Goal: Browse casually

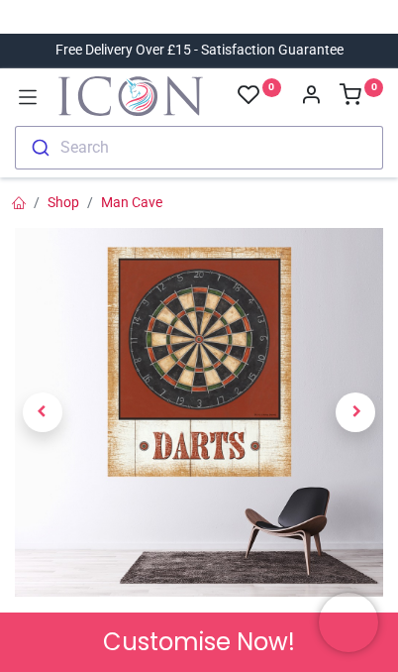
click at [361, 424] on span "Next" at bounding box center [356, 412] width 40 height 40
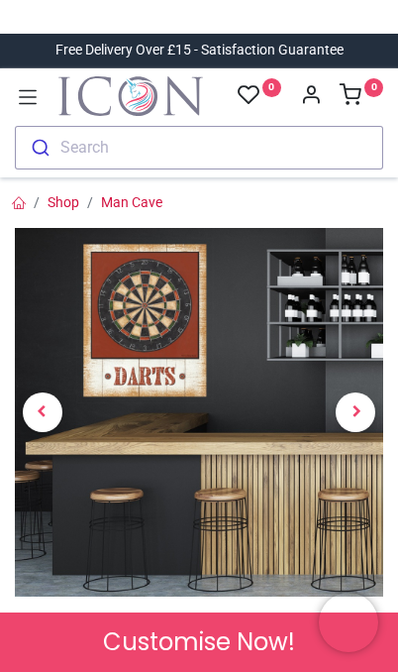
click at [358, 419] on span "Next" at bounding box center [356, 412] width 40 height 40
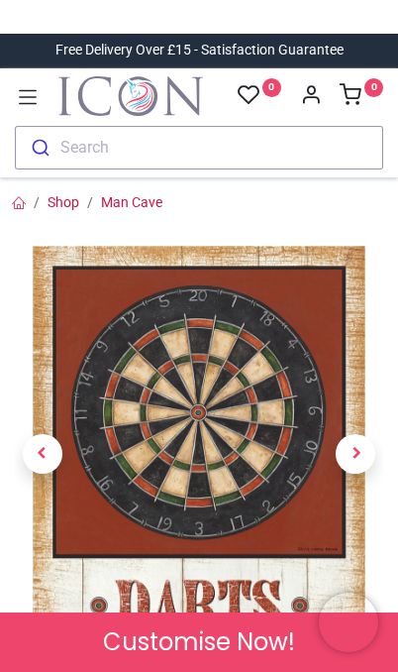
click at [358, 462] on span "Next" at bounding box center [356, 454] width 40 height 40
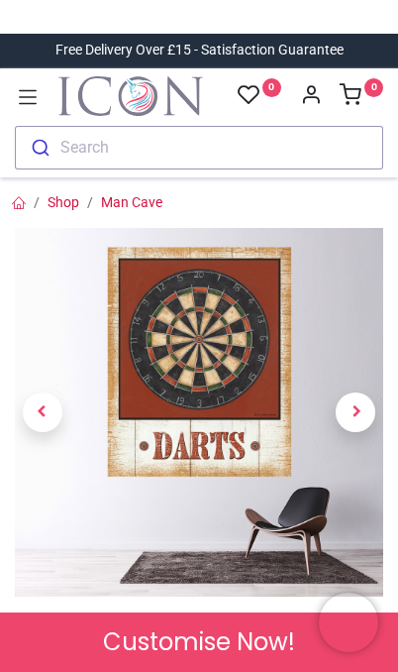
click at [359, 462] on link at bounding box center [355, 412] width 55 height 258
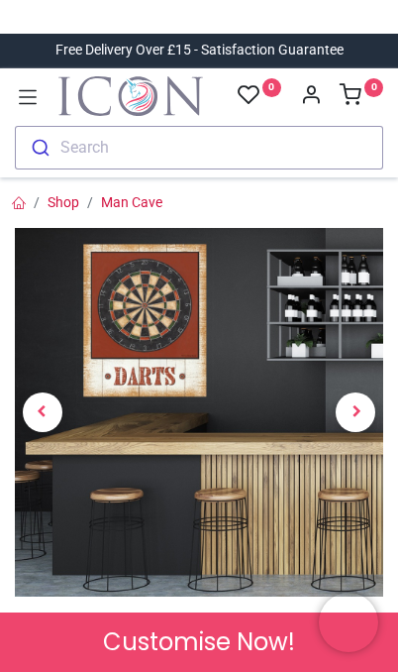
click at [357, 434] on link at bounding box center [355, 412] width 55 height 258
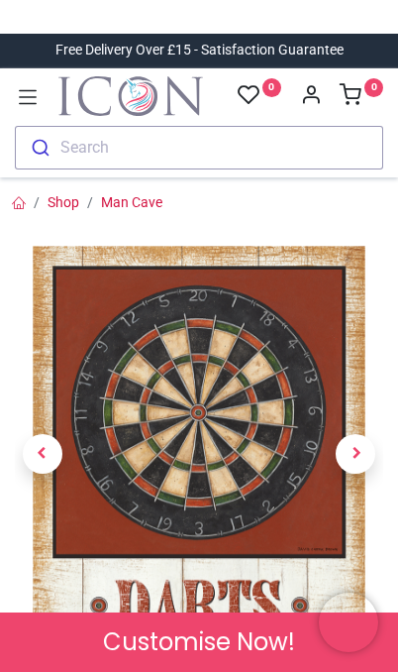
click at [358, 436] on span "Next" at bounding box center [356, 454] width 40 height 40
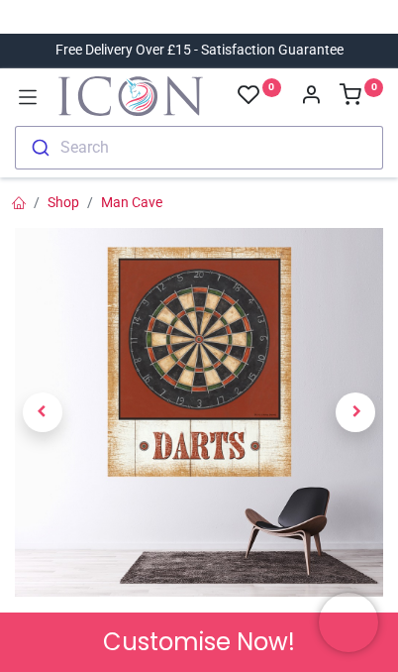
click at [360, 427] on span "Next" at bounding box center [356, 412] width 40 height 40
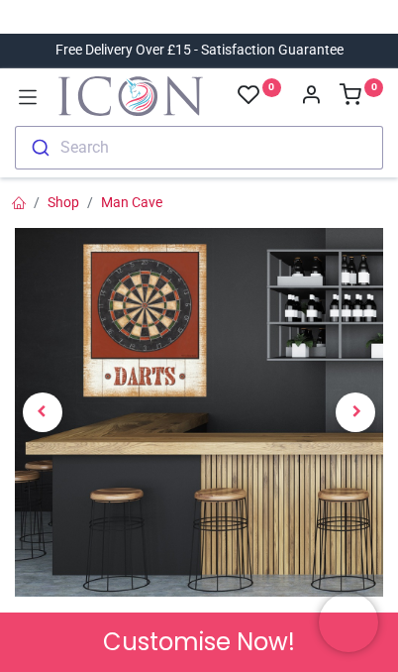
click at [359, 423] on span "Next" at bounding box center [356, 412] width 40 height 40
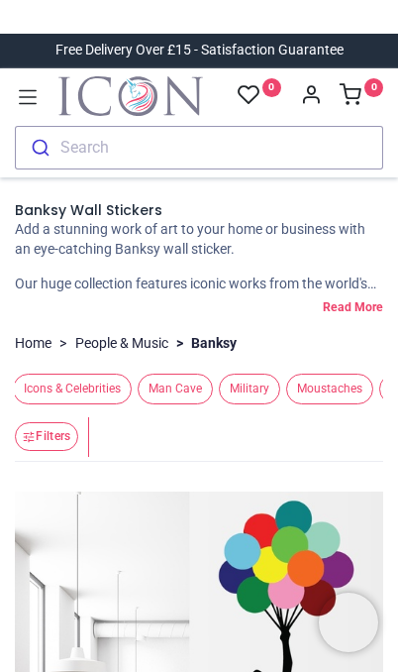
scroll to position [0, 334]
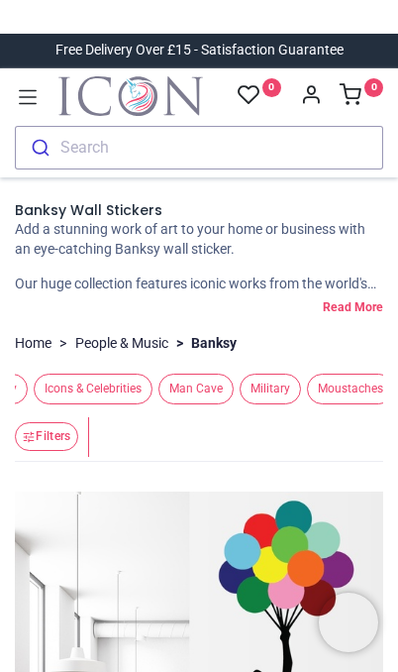
click at [134, 378] on span "Icons & Celebrities" at bounding box center [93, 388] width 119 height 31
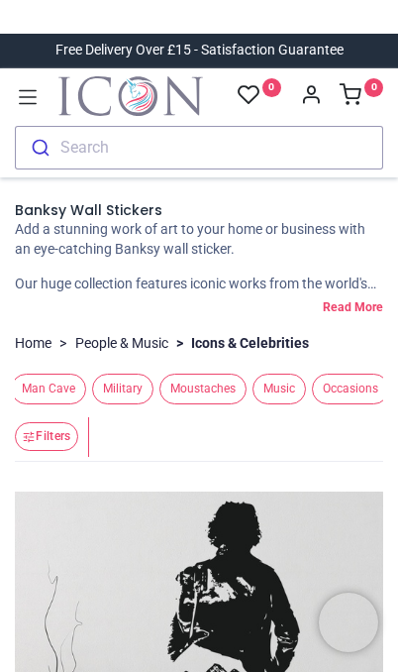
scroll to position [0, 484]
click at [151, 384] on span "Military" at bounding box center [119, 388] width 61 height 31
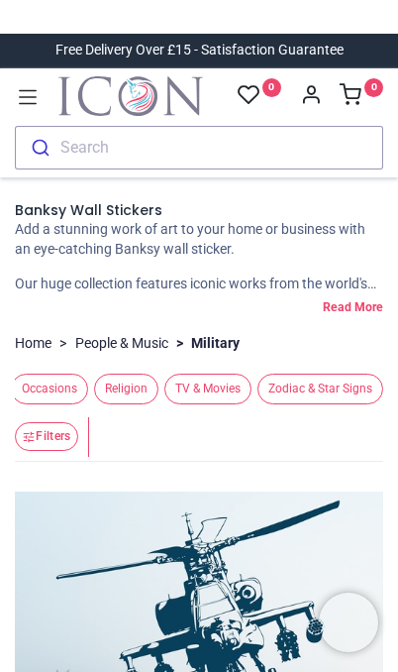
click at [201, 377] on span "TV & Movies" at bounding box center [207, 388] width 87 height 31
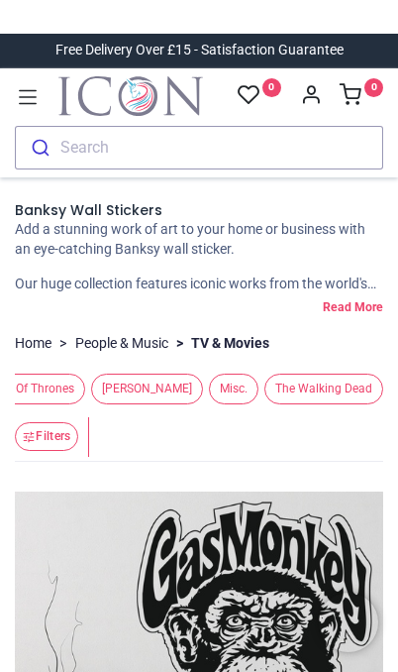
scroll to position [0, 110]
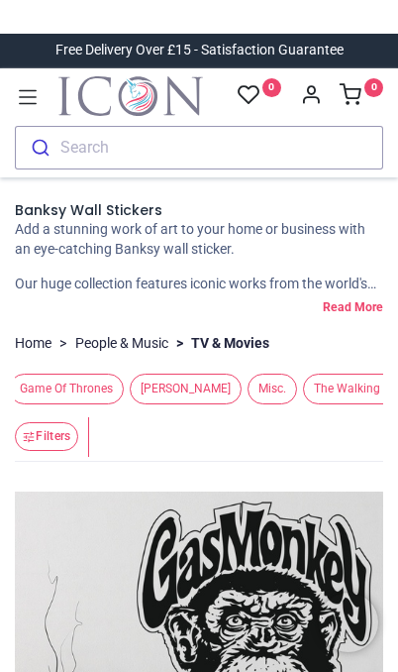
scroll to position [0, 87]
click at [265, 375] on span "Misc." at bounding box center [265, 388] width 50 height 31
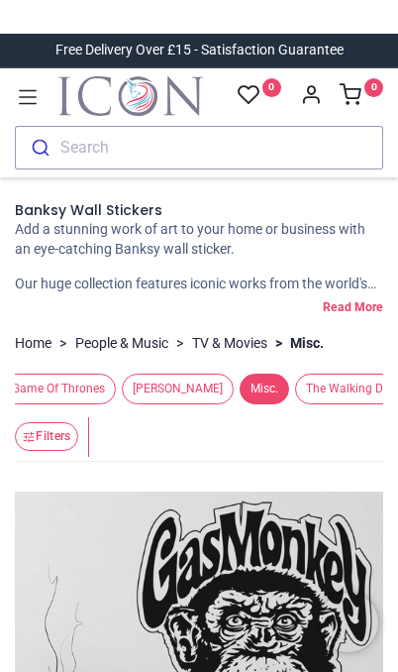
click at [256, 380] on span "Misc." at bounding box center [265, 388] width 50 height 31
click at [263, 373] on span "Misc." at bounding box center [265, 388] width 50 height 31
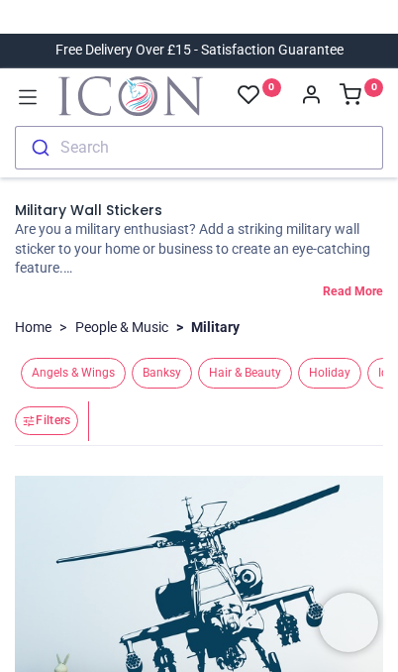
click at [338, 375] on span "Holiday" at bounding box center [329, 373] width 63 height 31
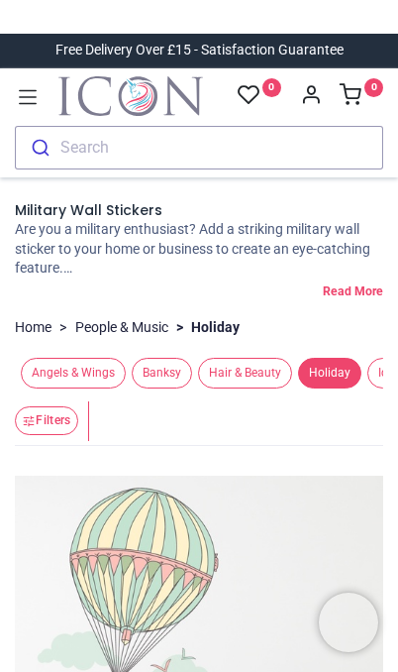
click at [39, 375] on span "Angels & Wings" at bounding box center [73, 373] width 105 height 31
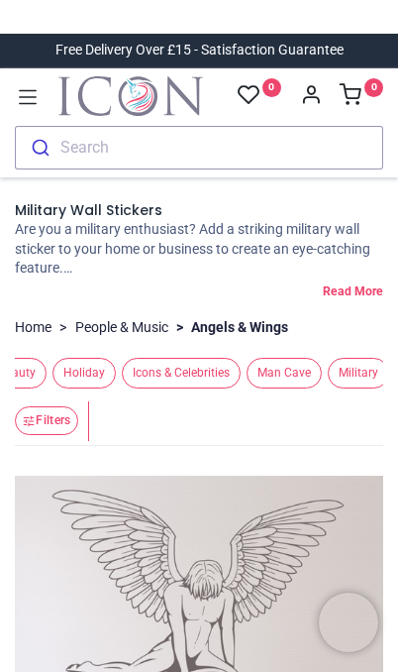
scroll to position [0, 247]
click at [313, 361] on span "Man Cave" at bounding box center [283, 373] width 75 height 31
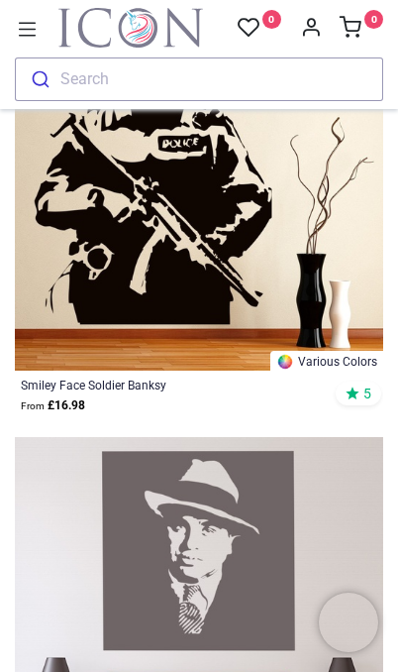
scroll to position [31296, 0]
